Goal: Information Seeking & Learning: Learn about a topic

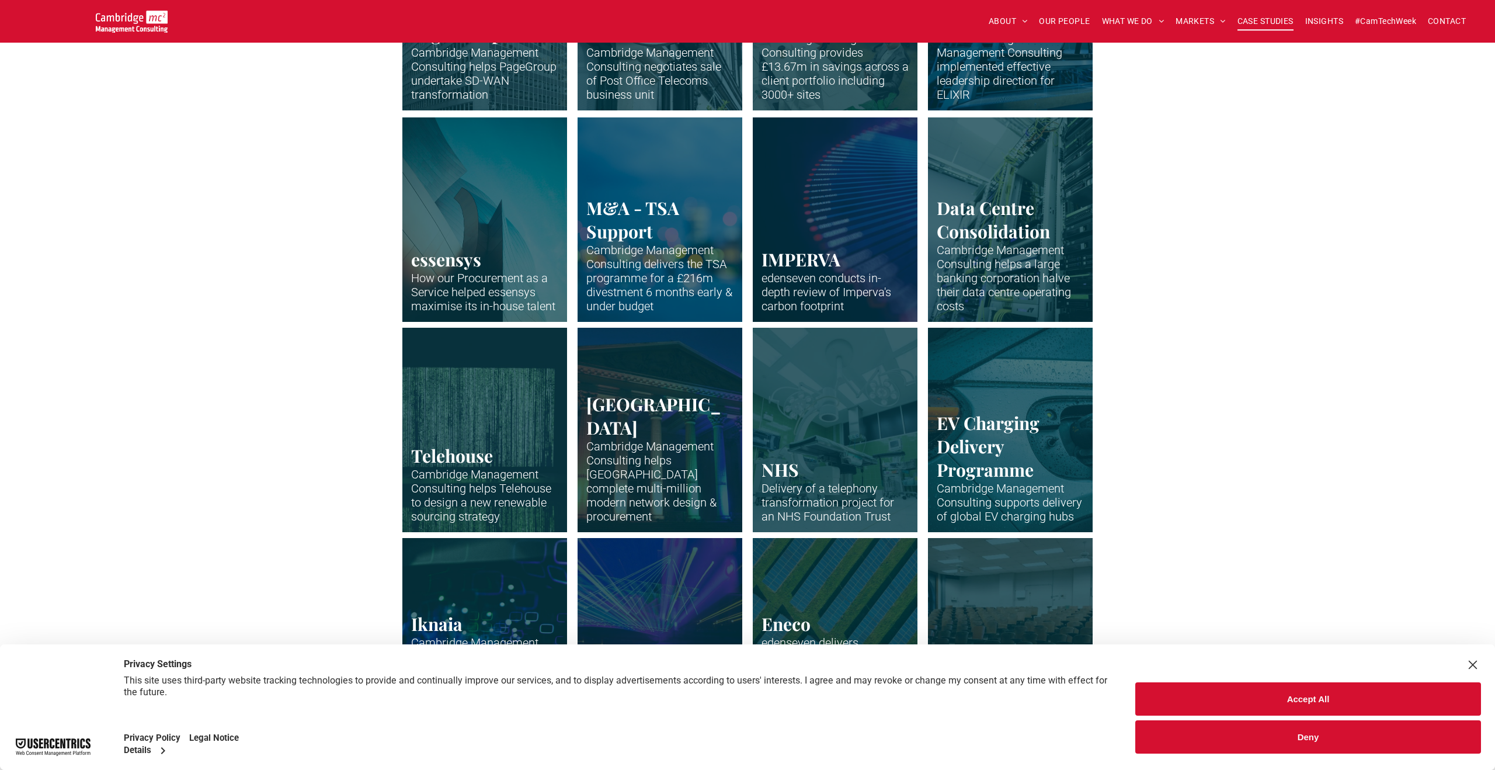
scroll to position [587, 0]
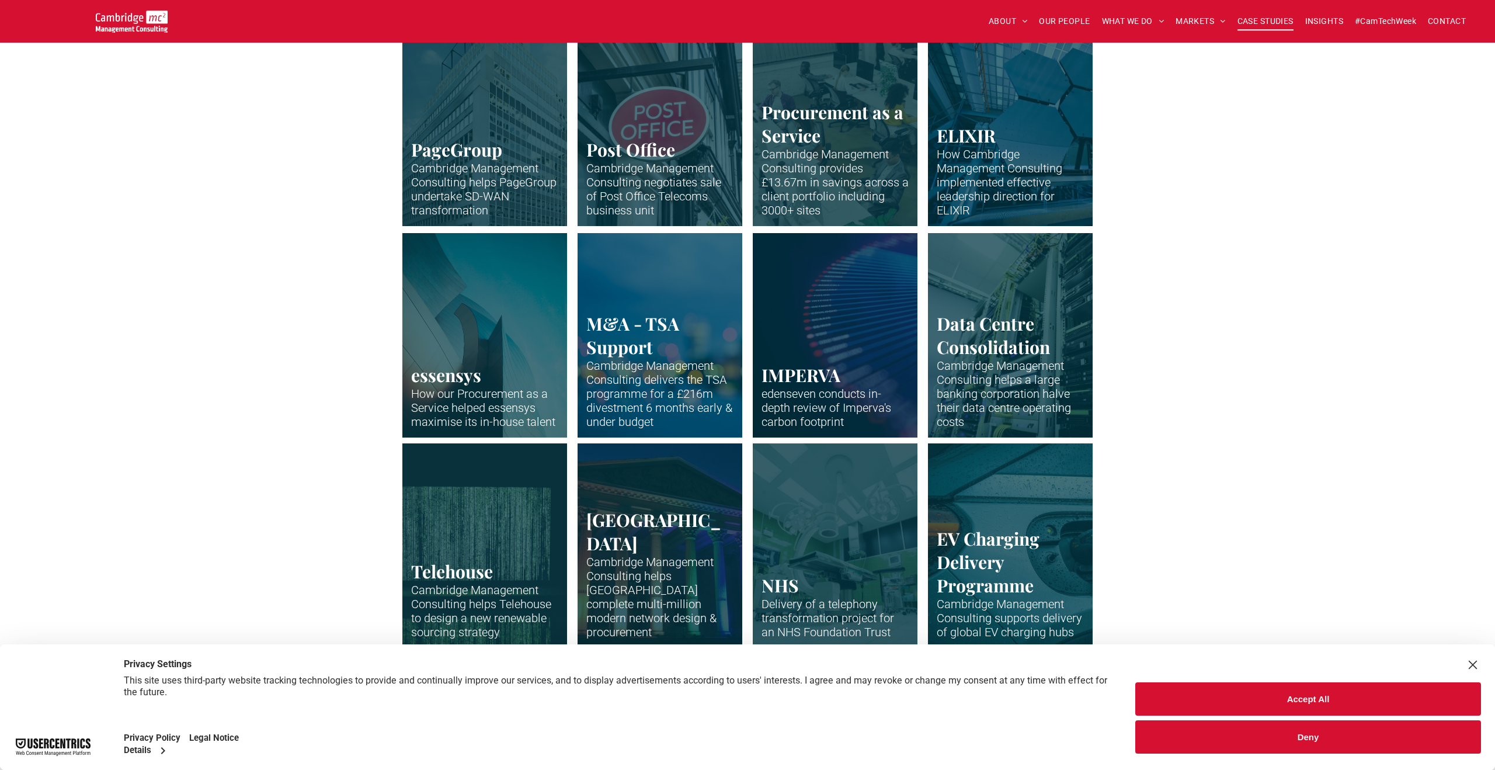
click at [491, 171] on link "Office building of PageGroup in Madison Avenue, New York" at bounding box center [485, 123] width 175 height 217
click at [227, 276] on div "Bristol City Council Cambridge Management Consulting reviews an existing conces…" at bounding box center [747, 436] width 1495 height 1276
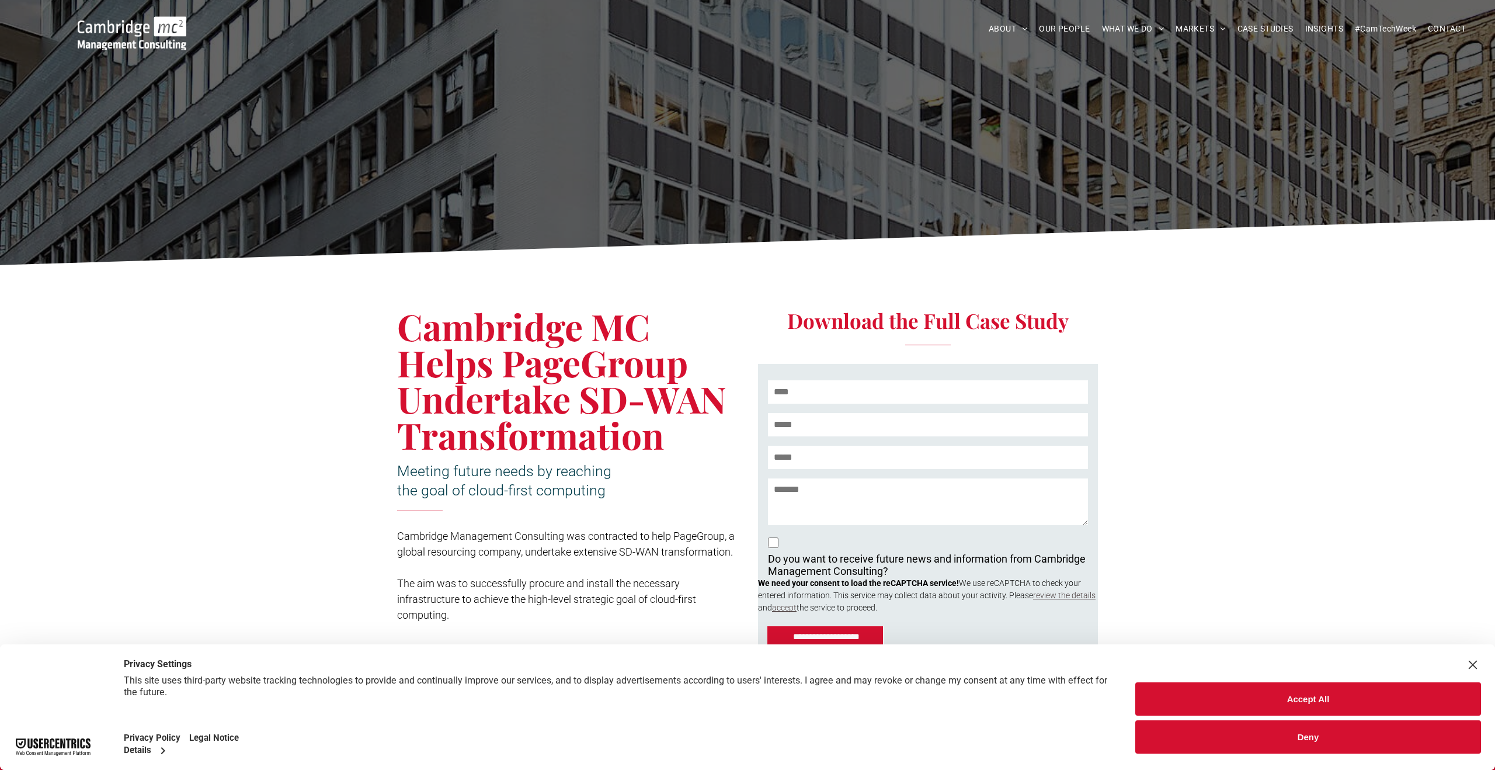
click at [279, 417] on div "**********" at bounding box center [747, 485] width 1495 height 426
